Goal: Task Accomplishment & Management: Manage account settings

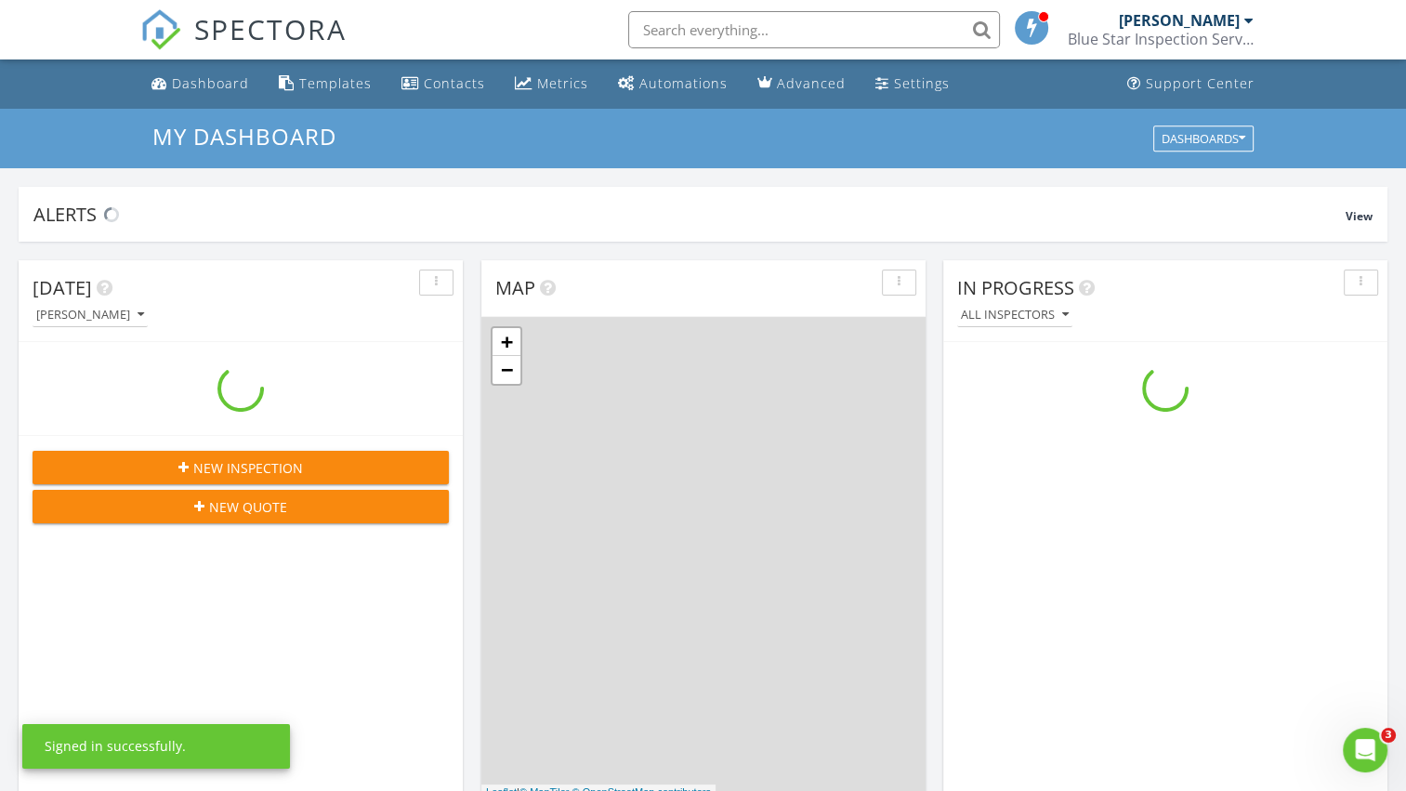
scroll to position [1720, 1435]
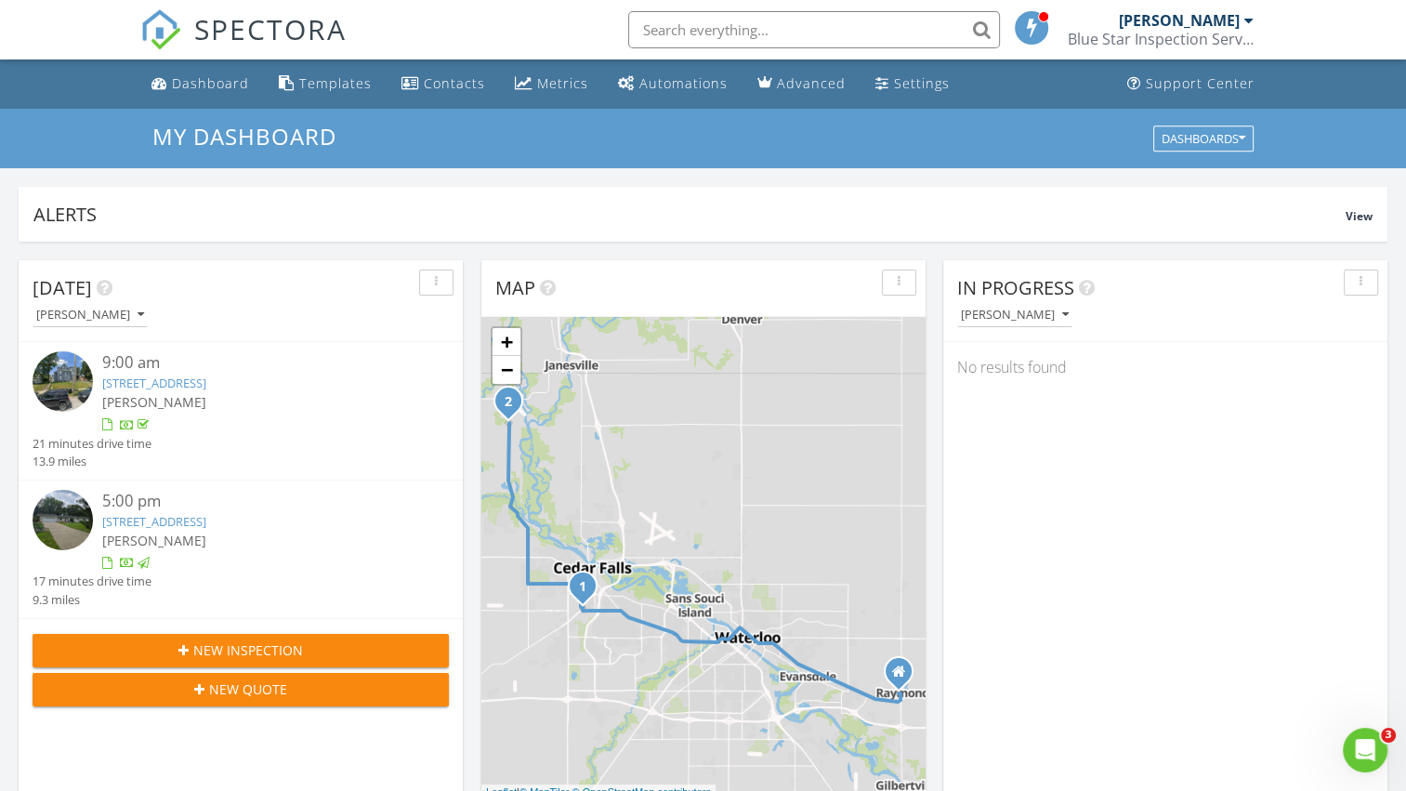
click at [187, 524] on link "7051 N Union Rd, Cedar Falls, IA 50613" at bounding box center [154, 521] width 104 height 17
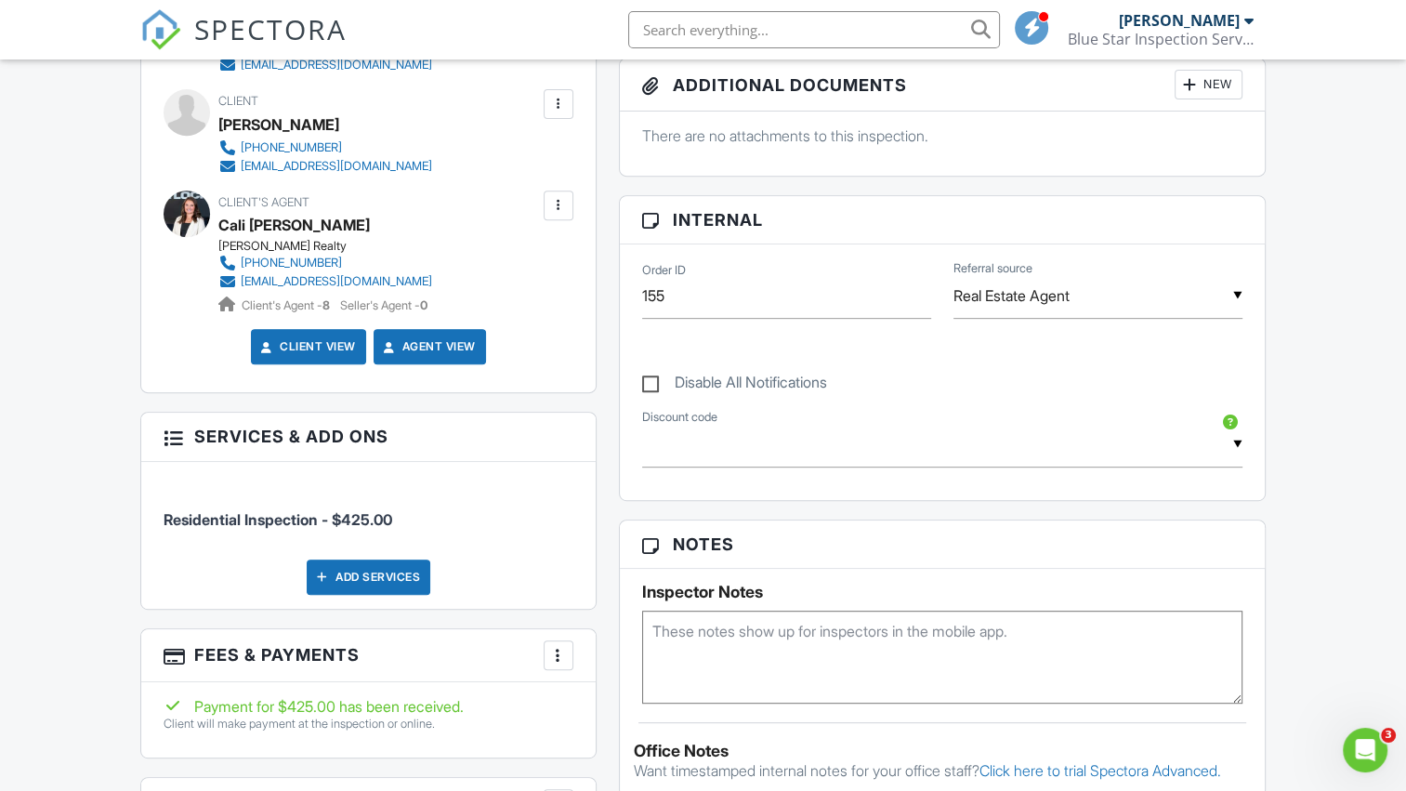
click at [555, 650] on div at bounding box center [558, 655] width 19 height 19
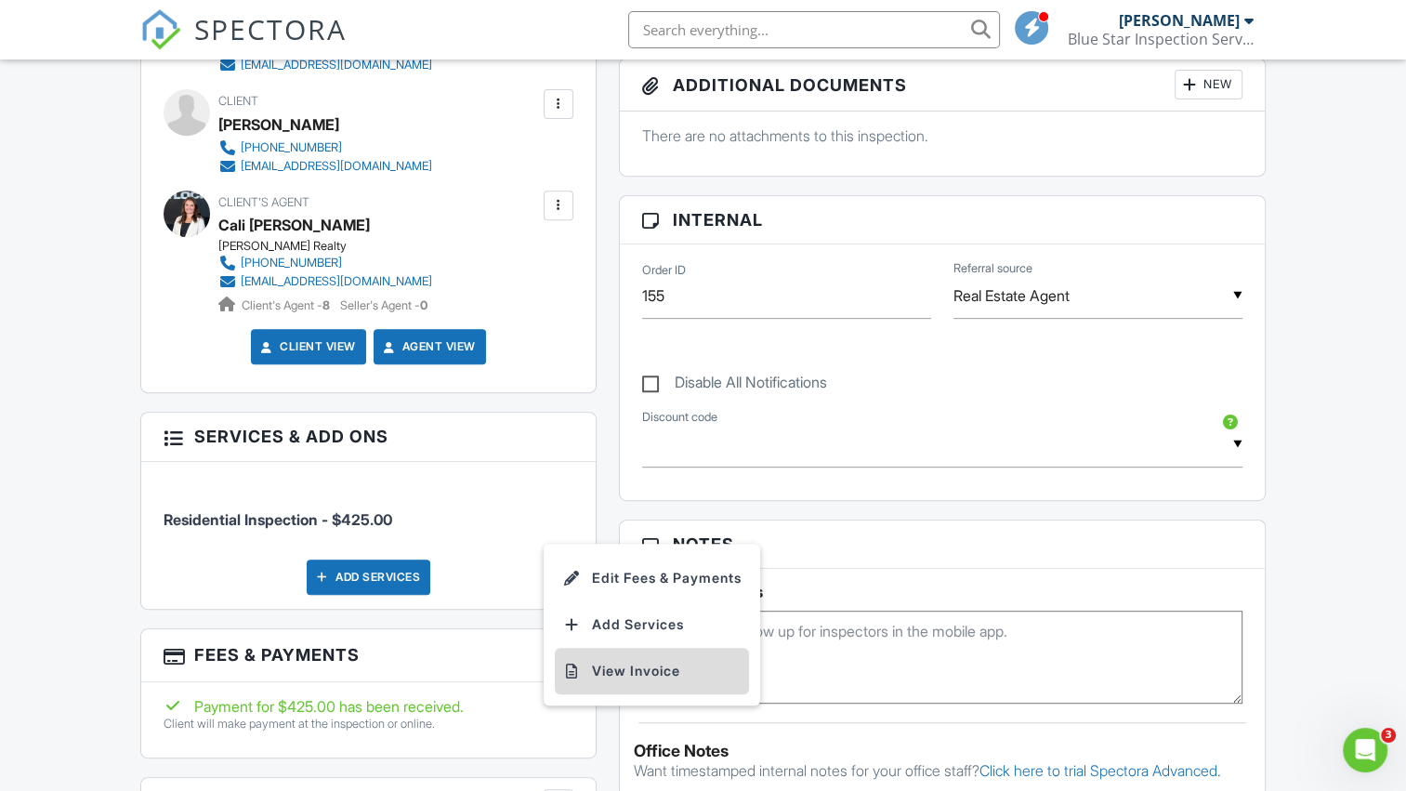
click at [586, 672] on li "View Invoice" at bounding box center [652, 671] width 194 height 46
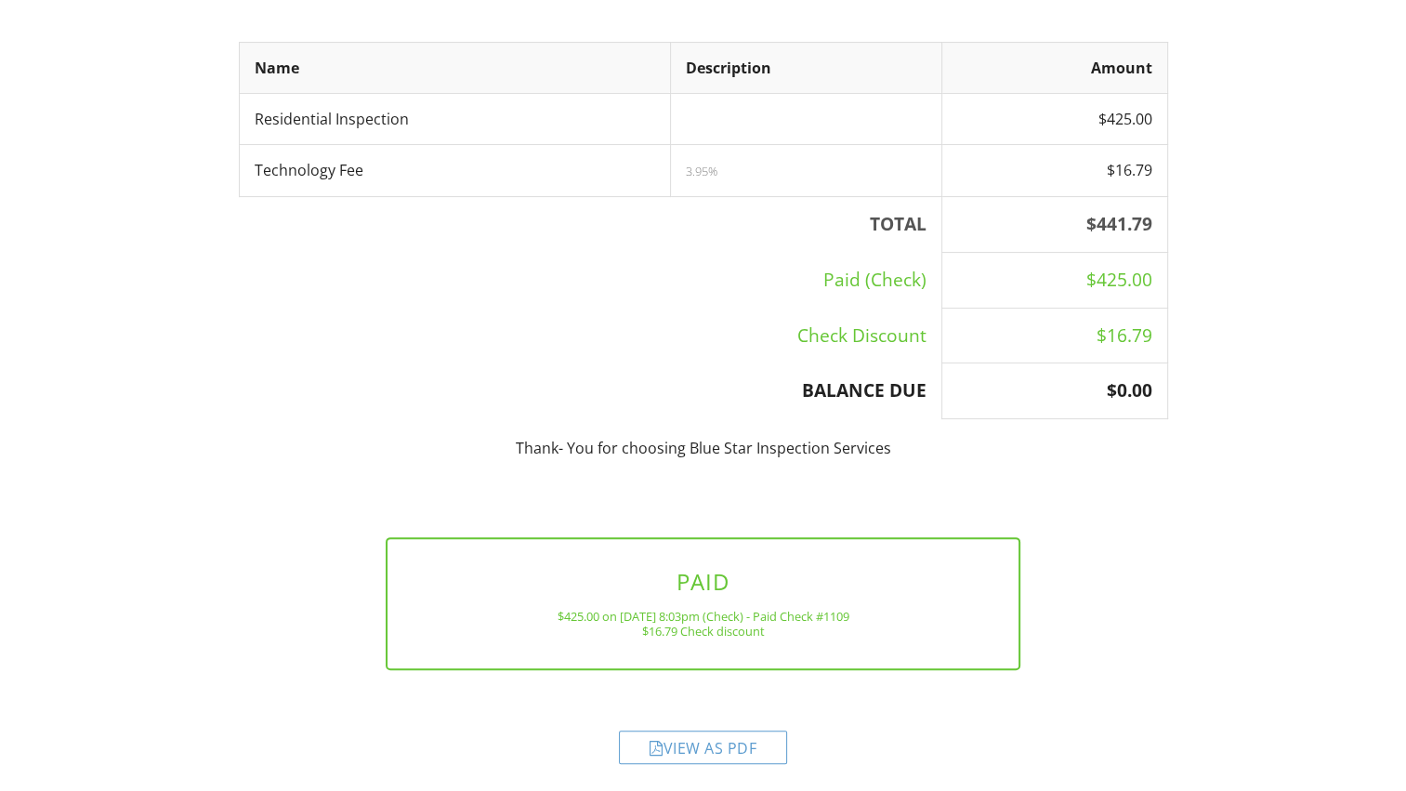
scroll to position [410, 0]
click at [704, 741] on div "View as PDF" at bounding box center [703, 744] width 168 height 33
click at [0, 0] on div at bounding box center [0, 0] width 0 height 0
